Goal: Information Seeking & Learning: Compare options

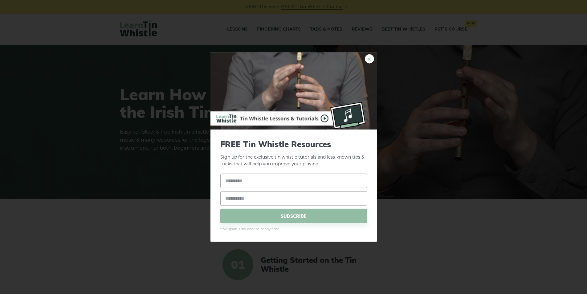
click at [370, 58] on link "×" at bounding box center [369, 58] width 9 height 9
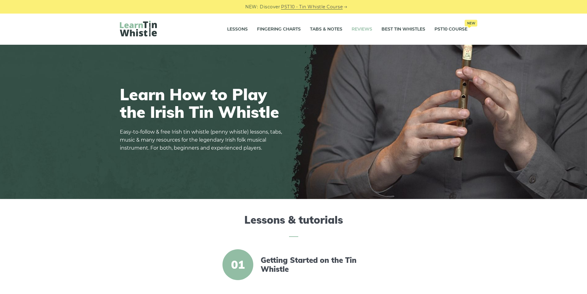
click at [356, 32] on link "Reviews" at bounding box center [362, 29] width 21 height 15
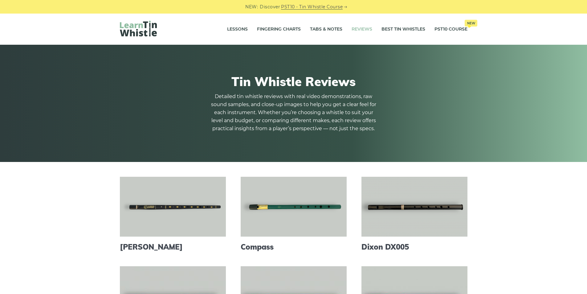
scroll to position [82, 0]
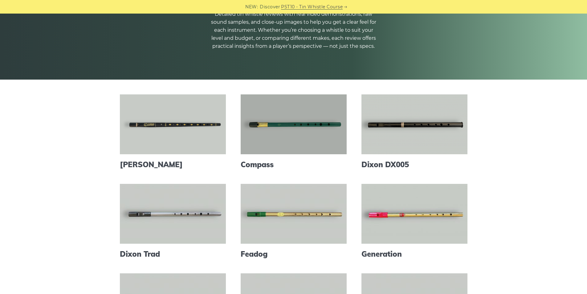
click at [286, 125] on link at bounding box center [294, 124] width 106 height 60
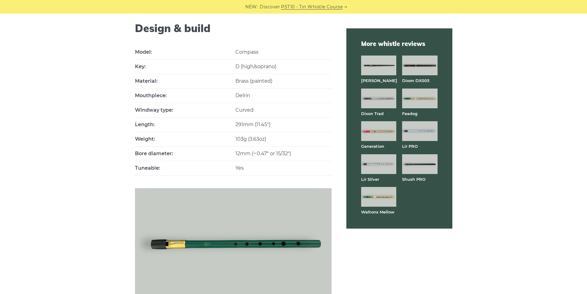
scroll to position [493, 0]
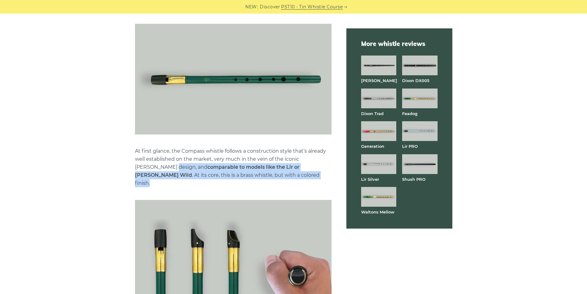
drag, startPoint x: 155, startPoint y: 158, endPoint x: 279, endPoint y: 164, distance: 123.5
click at [279, 164] on p "At first glance, the Compass whistle follows a construction style that’s alread…" at bounding box center [233, 167] width 197 height 40
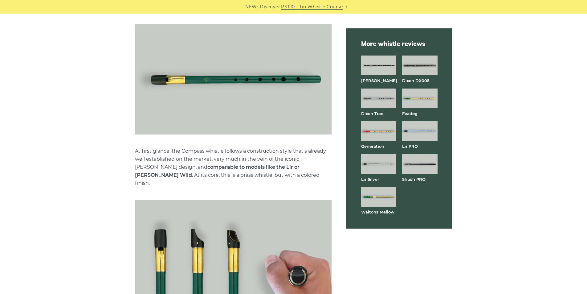
drag, startPoint x: 135, startPoint y: 168, endPoint x: 271, endPoint y: 169, distance: 136.0
click at [271, 169] on p "At first glance, the Compass whistle follows a construction style that’s alread…" at bounding box center [233, 167] width 197 height 40
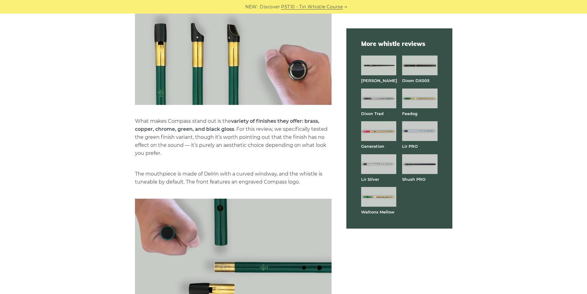
scroll to position [658, 0]
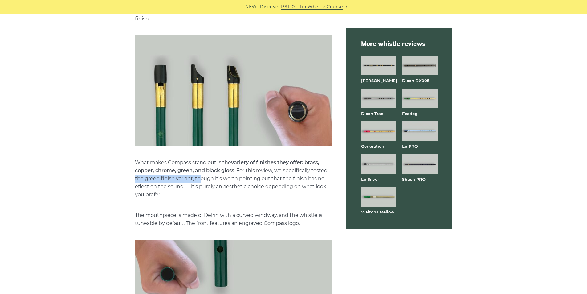
drag, startPoint x: 133, startPoint y: 162, endPoint x: 201, endPoint y: 163, distance: 68.2
click at [247, 167] on p "What makes Compass stand out is the variety of finishes they offer: brass, copp…" at bounding box center [233, 179] width 197 height 40
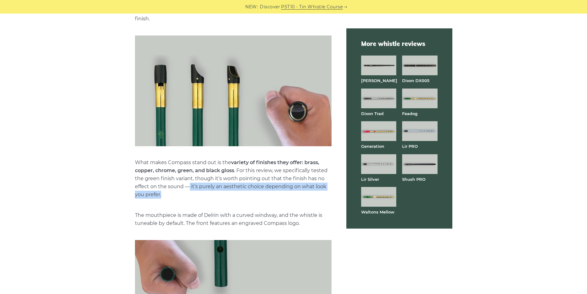
drag, startPoint x: 190, startPoint y: 170, endPoint x: 312, endPoint y: 176, distance: 122.3
click at [309, 176] on p "What makes Compass stand out is the variety of finishes they offer: brass, copp…" at bounding box center [233, 179] width 197 height 40
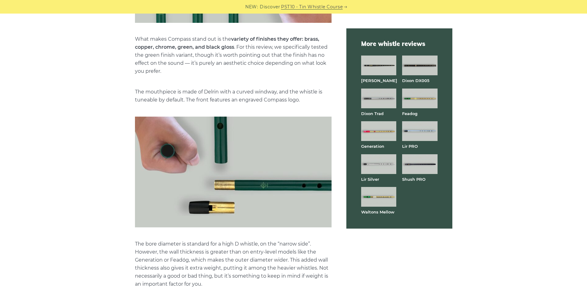
scroll to position [822, 0]
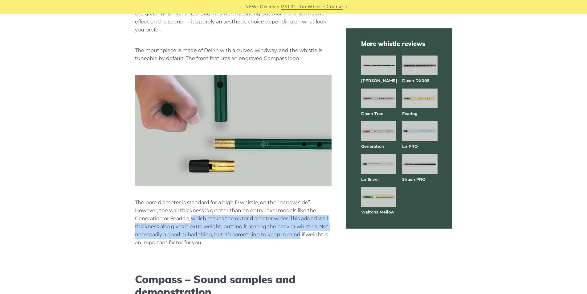
drag, startPoint x: 192, startPoint y: 203, endPoint x: 299, endPoint y: 215, distance: 107.4
click at [299, 215] on p "The bore diameter is standard for a high D whistle, on the “narrow side”. Howev…" at bounding box center [233, 223] width 197 height 48
click at [275, 221] on p "The bore diameter is standard for a high D whistle, on the “narrow side”. Howev…" at bounding box center [233, 223] width 197 height 48
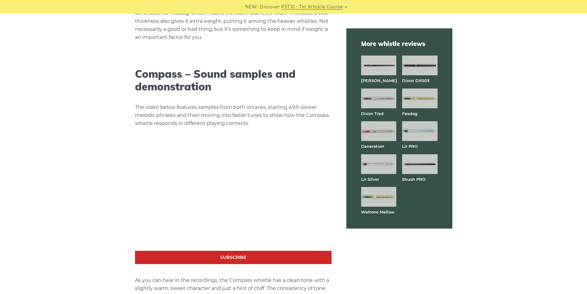
scroll to position [1110, 0]
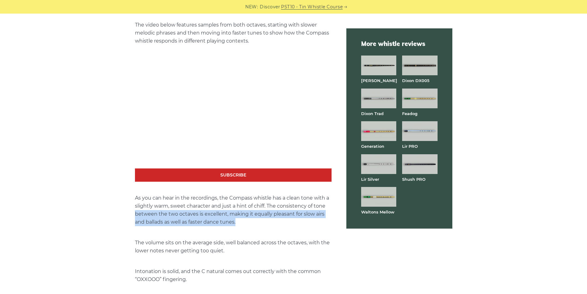
drag, startPoint x: 135, startPoint y: 198, endPoint x: 250, endPoint y: 204, distance: 114.8
click at [250, 204] on p "As you can hear in the recordings, the Compass whistle has a clean tone with a …" at bounding box center [233, 210] width 197 height 32
click at [264, 210] on p "As you can hear in the recordings, the Compass whistle has a clean tone with a …" at bounding box center [233, 210] width 197 height 32
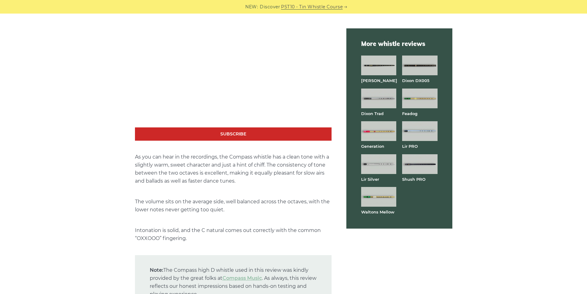
scroll to position [1192, 0]
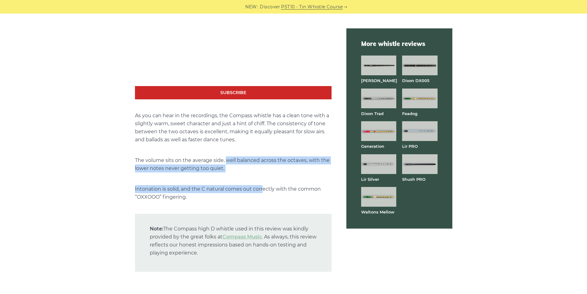
drag, startPoint x: 226, startPoint y: 143, endPoint x: 263, endPoint y: 157, distance: 39.5
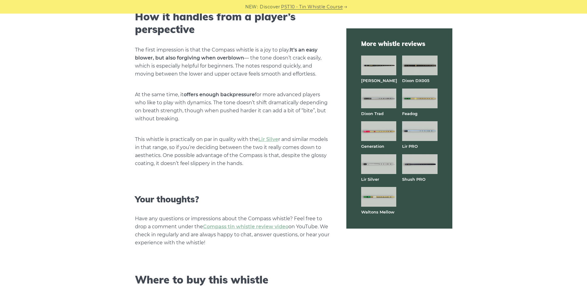
scroll to position [1439, 0]
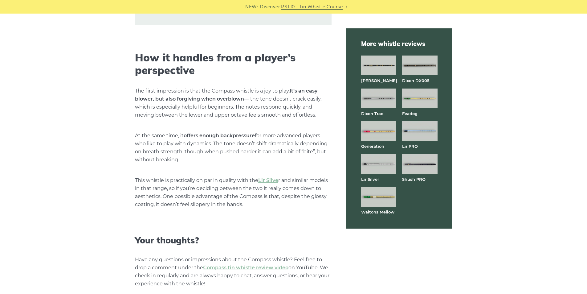
click at [375, 58] on img at bounding box center [378, 66] width 35 height 20
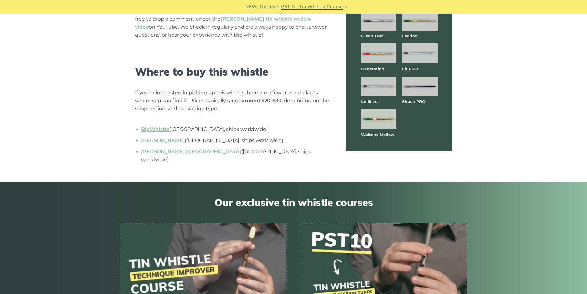
scroll to position [1719, 0]
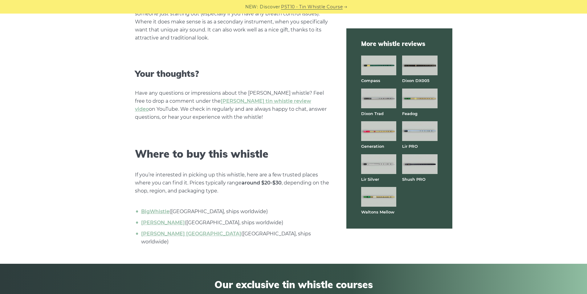
click at [387, 64] on img at bounding box center [378, 66] width 35 height 20
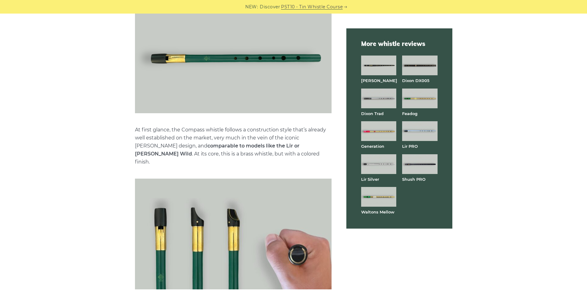
scroll to position [473, 0]
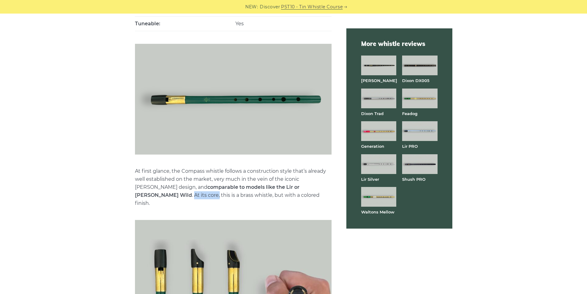
drag, startPoint x: 295, startPoint y: 180, endPoint x: 323, endPoint y: 182, distance: 27.5
click at [323, 182] on p "At first glance, the Compass whistle follows a construction style that’s alread…" at bounding box center [233, 187] width 197 height 40
click at [307, 190] on p "At first glance, the Compass whistle follows a construction style that’s alread…" at bounding box center [233, 187] width 197 height 40
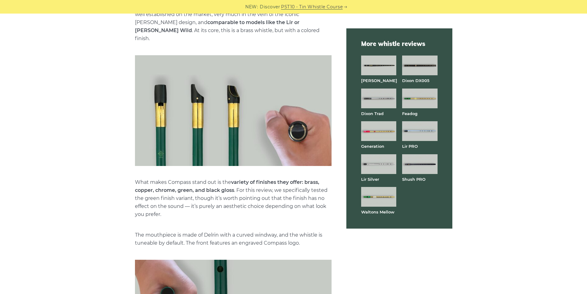
scroll to position [679, 0]
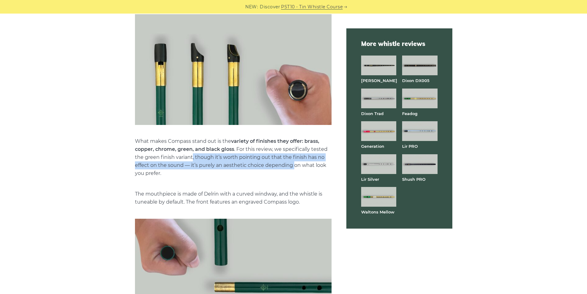
drag, startPoint x: 192, startPoint y: 141, endPoint x: 294, endPoint y: 149, distance: 102.7
click at [294, 149] on p "What makes Compass stand out is the variety of finishes they offer: brass, copp…" at bounding box center [233, 157] width 197 height 40
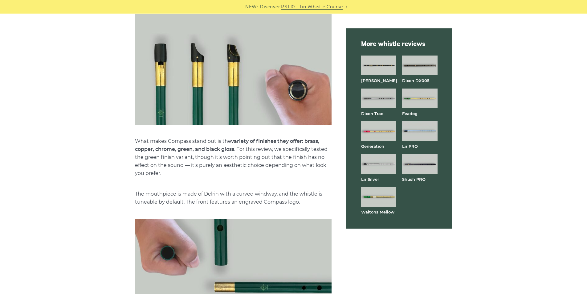
click at [312, 159] on p "What makes Compass stand out is the variety of finishes they offer: brass, copp…" at bounding box center [233, 157] width 197 height 40
drag, startPoint x: 191, startPoint y: 150, endPoint x: 270, endPoint y: 159, distance: 80.0
click at [270, 159] on p "What makes Compass stand out is the variety of finishes they offer: brass, copp…" at bounding box center [233, 157] width 197 height 40
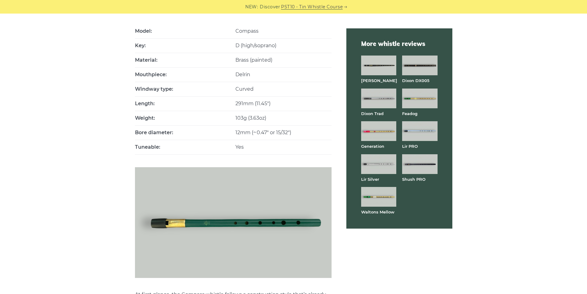
scroll to position [309, 0]
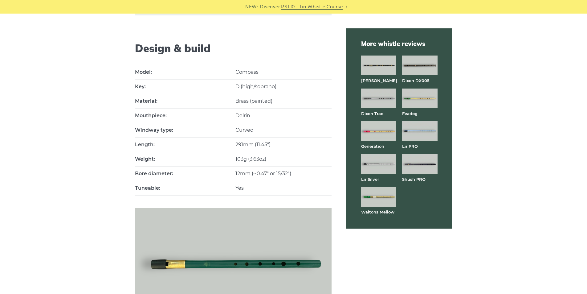
click at [432, 130] on img at bounding box center [419, 131] width 35 height 20
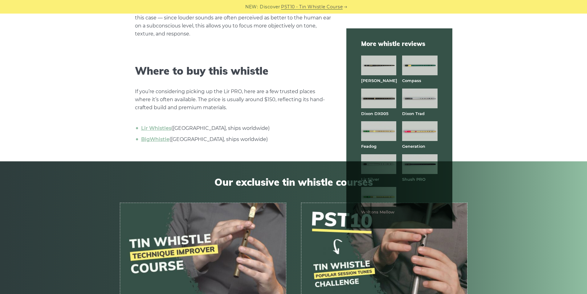
scroll to position [1809, 0]
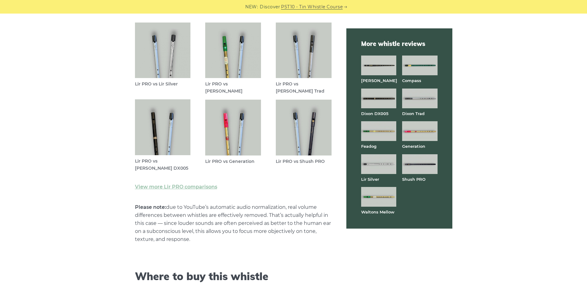
click at [420, 63] on img at bounding box center [419, 66] width 35 height 20
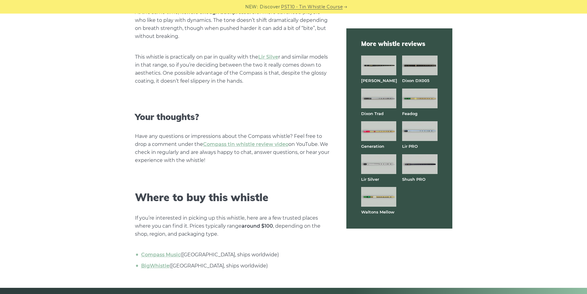
scroll to position [1521, 0]
